Goal: Browse casually

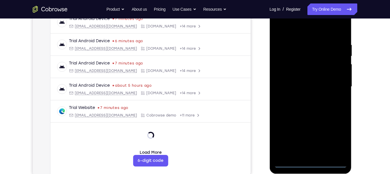
scroll to position [95, 0]
click at [309, 167] on div at bounding box center [310, 86] width 73 height 162
click at [334, 141] on div at bounding box center [310, 86] width 73 height 162
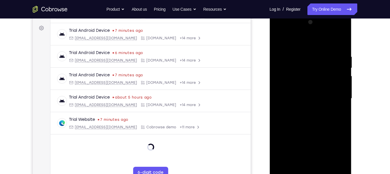
click at [284, 32] on div at bounding box center [310, 99] width 73 height 162
click at [344, 99] on div at bounding box center [310, 99] width 73 height 162
click at [336, 97] on div at bounding box center [310, 99] width 73 height 162
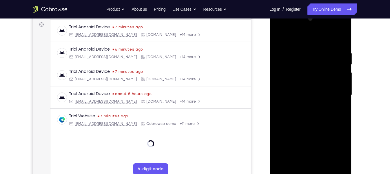
click at [301, 107] on div at bounding box center [310, 95] width 73 height 162
click at [294, 89] on div at bounding box center [310, 95] width 73 height 162
click at [300, 84] on div at bounding box center [310, 95] width 73 height 162
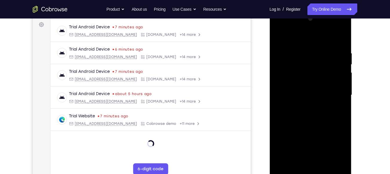
click at [309, 95] on div at bounding box center [310, 95] width 73 height 162
click at [308, 115] on div at bounding box center [310, 95] width 73 height 162
click at [312, 111] on div at bounding box center [310, 95] width 73 height 162
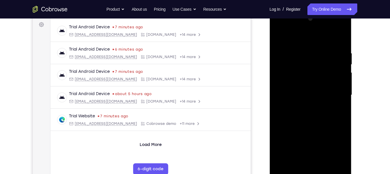
click at [313, 116] on div at bounding box center [310, 95] width 73 height 162
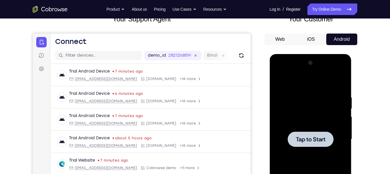
scroll to position [41, 0]
